Goal: Information Seeking & Learning: Learn about a topic

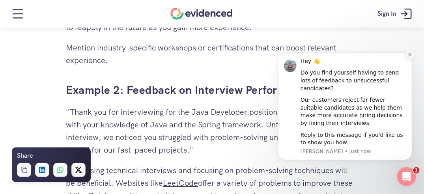
click at [408, 56] on icon "Dismiss notification" at bounding box center [409, 54] width 4 height 4
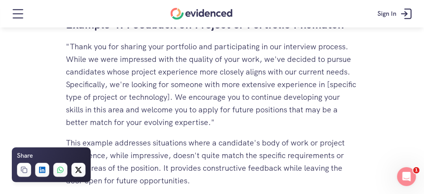
scroll to position [2480, 0]
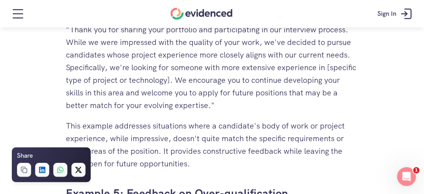
drag, startPoint x: 64, startPoint y: 47, endPoint x: 73, endPoint y: 49, distance: 9.0
click at [73, 49] on div "Want to make more accurate hiring decisions? Watch a quick demo" at bounding box center [212, 43] width 424 height 30
drag, startPoint x: 67, startPoint y: 47, endPoint x: 99, endPoint y: 49, distance: 32.0
click at [99, 49] on div "Want to make more accurate hiring decisions? Watch a quick demo" at bounding box center [212, 43] width 424 height 30
drag, startPoint x: 99, startPoint y: 49, endPoint x: 64, endPoint y: 44, distance: 34.6
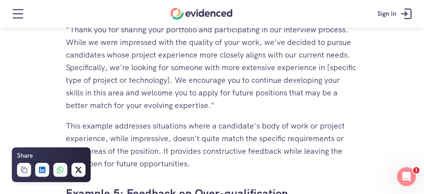
click at [64, 44] on div "Want to make more accurate hiring decisions? Watch a quick demo" at bounding box center [212, 43] width 424 height 30
drag, startPoint x: 218, startPoint y: 42, endPoint x: 271, endPoint y: 46, distance: 52.2
click at [271, 46] on div "Want to make more accurate hiring decisions? Watch a quick demo" at bounding box center [212, 43] width 424 height 30
drag, startPoint x: 352, startPoint y: 42, endPoint x: 247, endPoint y: 45, distance: 105.0
click at [247, 45] on div "Want to make more accurate hiring decisions? Watch a quick demo" at bounding box center [212, 43] width 424 height 30
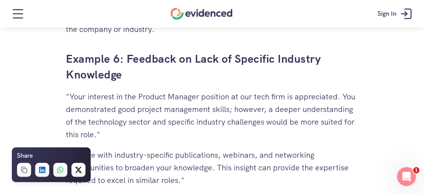
scroll to position [2835, 0]
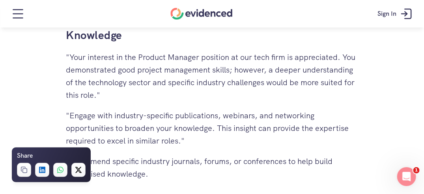
drag, startPoint x: 71, startPoint y: 58, endPoint x: 194, endPoint y: 163, distance: 162.0
drag, startPoint x: 194, startPoint y: 163, endPoint x: 178, endPoint y: 179, distance: 22.3
click at [178, 179] on p "Recommend specific industry journals, forums, or conferences to help build spec…" at bounding box center [212, 167] width 292 height 25
drag, startPoint x: 167, startPoint y: 176, endPoint x: 68, endPoint y: 61, distance: 152.4
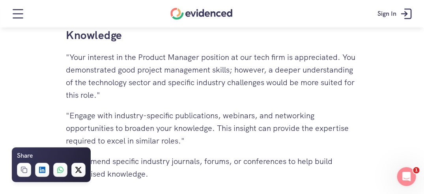
drag, startPoint x: 68, startPoint y: 61, endPoint x: 72, endPoint y: 62, distance: 4.1
copy div ""Your interest in the Product Manager position at our tech firm is appreciated.…"
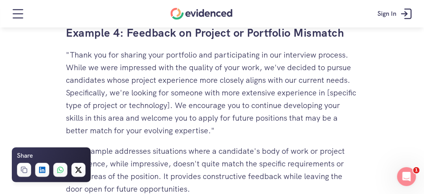
scroll to position [2441, 0]
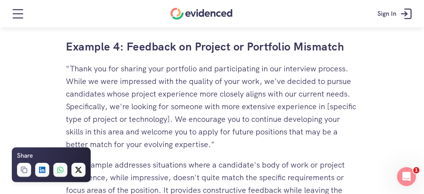
drag, startPoint x: 267, startPoint y: 82, endPoint x: 209, endPoint y: 121, distance: 69.7
click at [209, 121] on p ""Thank you for sharing your portfolio and participating in our interview proces…" at bounding box center [212, 107] width 292 height 88
drag, startPoint x: 209, startPoint y: 121, endPoint x: 195, endPoint y: 118, distance: 13.7
copy p "we've decided to pursue candidates whose project experience more closely aligns…"
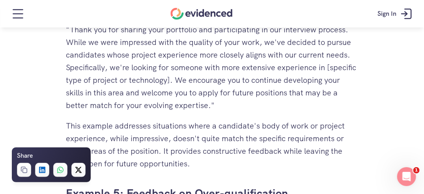
drag, startPoint x: 216, startPoint y: 105, endPoint x: 199, endPoint y: 101, distance: 17.8
click at [199, 101] on p ""Thank you for sharing your portfolio and participating in our interview proces…" at bounding box center [212, 67] width 292 height 88
drag, startPoint x: 199, startPoint y: 101, endPoint x: 155, endPoint y: 110, distance: 45.1
click at [155, 110] on p ""Thank you for sharing your portfolio and participating in our interview proces…" at bounding box center [212, 67] width 292 height 88
drag, startPoint x: 205, startPoint y: 78, endPoint x: 215, endPoint y: 106, distance: 29.4
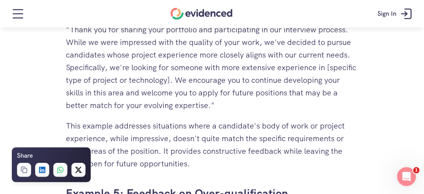
click at [215, 106] on p ""Thank you for sharing your portfolio and participating in our interview proces…" at bounding box center [212, 67] width 292 height 88
drag, startPoint x: 215, startPoint y: 106, endPoint x: 210, endPoint y: 102, distance: 6.5
copy p "We encourage you to continue developing your skills in this area and welcome yo…"
